Goal: Task Accomplishment & Management: Manage account settings

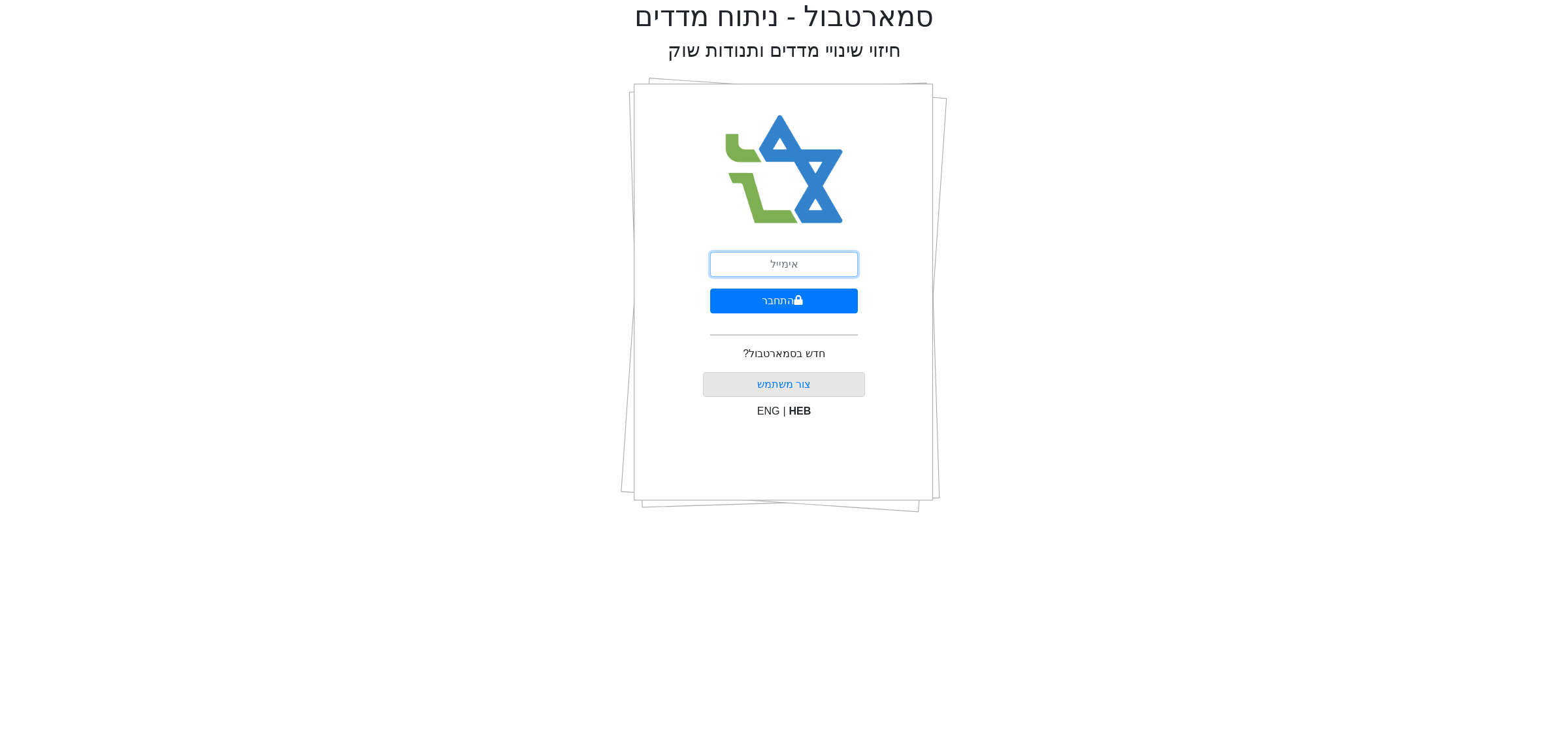
click at [848, 258] on input "email" at bounding box center [784, 265] width 148 height 25
type input "ם"
type input "[EMAIL_ADDRESS][DOMAIN_NAME]"
click at [797, 308] on button "התחבר" at bounding box center [784, 301] width 148 height 25
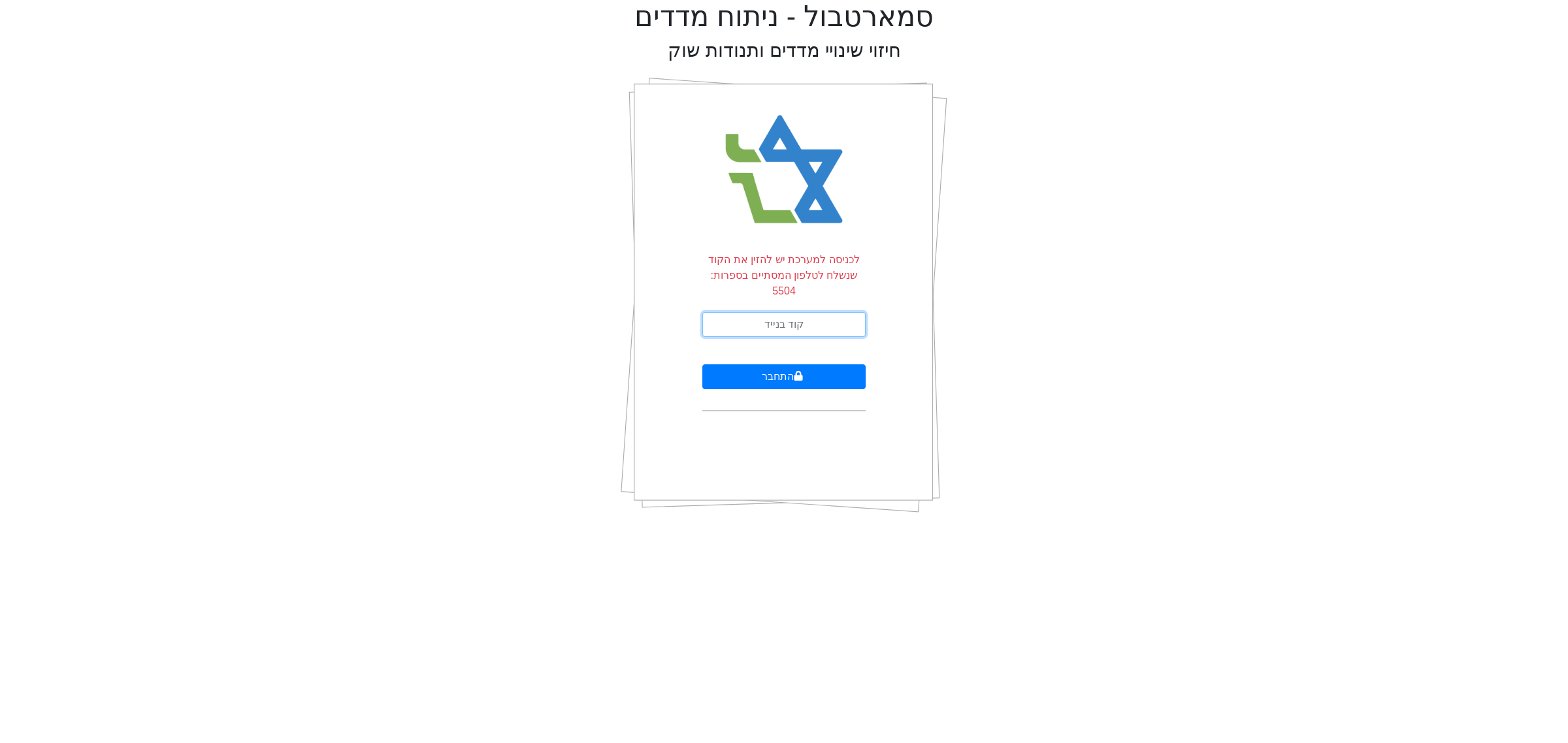
click at [745, 318] on input "text" at bounding box center [784, 325] width 163 height 25
click at [746, 312] on input "640933" at bounding box center [784, 325] width 163 height 25
click at [781, 312] on input "640933" at bounding box center [784, 325] width 163 height 25
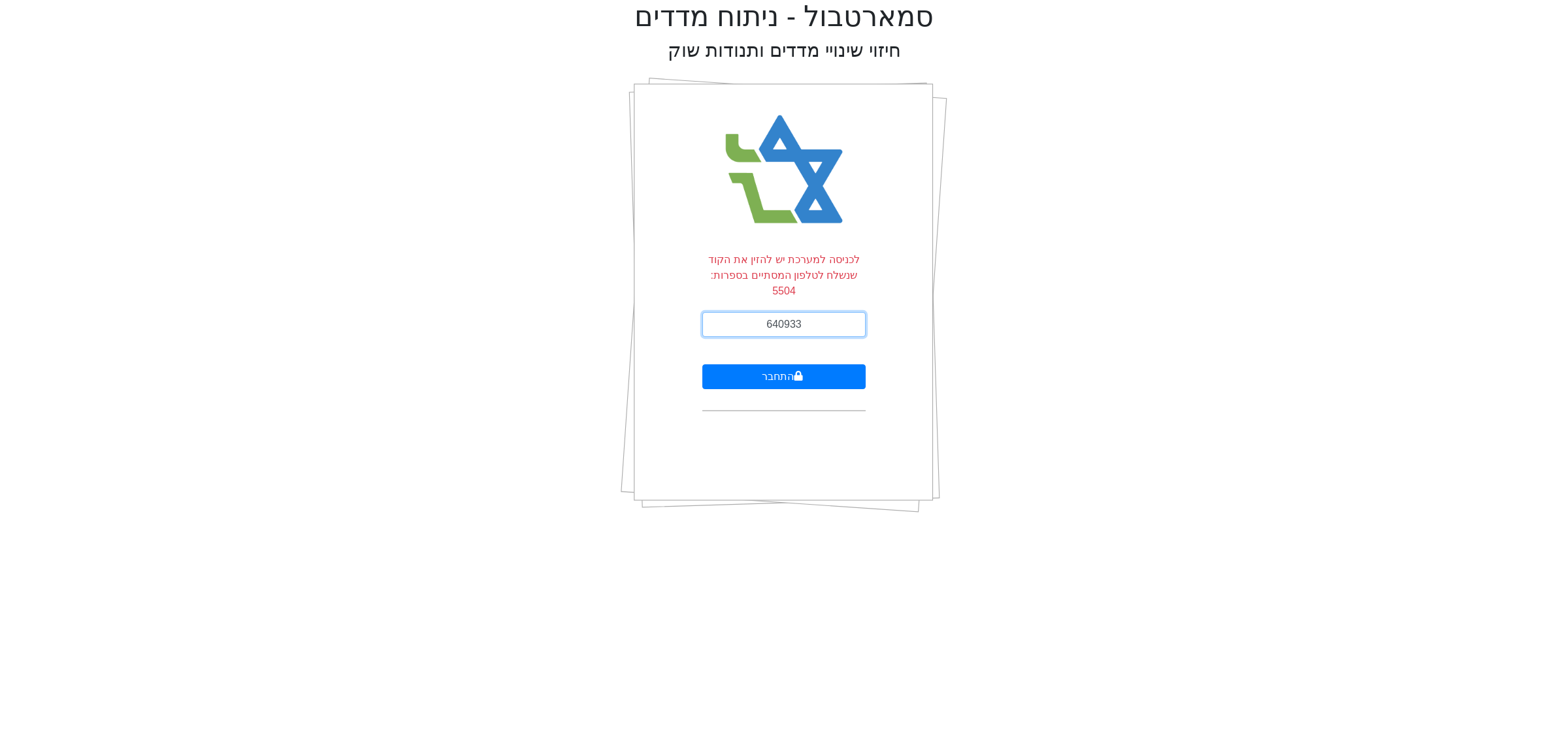
click at [781, 312] on input "640933" at bounding box center [784, 325] width 163 height 25
type input "287529"
click at [702, 364] on button "התחבר" at bounding box center [784, 377] width 163 height 25
